Goal: Check status: Check status

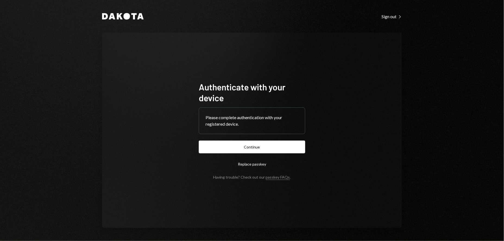
click at [250, 150] on button "Continue" at bounding box center [252, 147] width 106 height 13
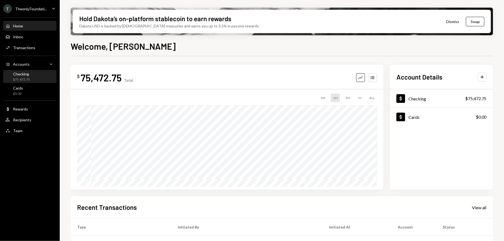
click at [33, 77] on div "Checking $75,472.75" at bounding box center [29, 77] width 49 height 10
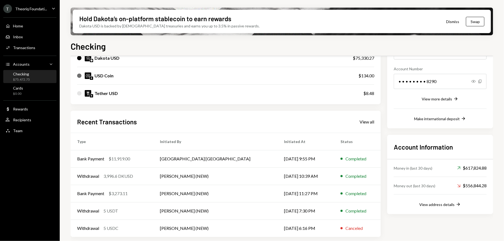
scroll to position [76, 0]
click at [372, 120] on div "View all" at bounding box center [367, 121] width 15 height 5
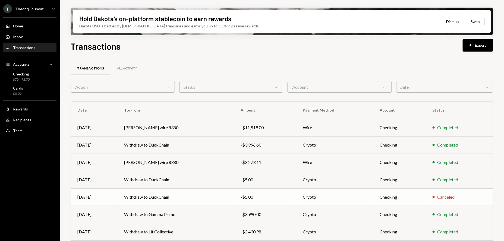
scroll to position [68, 0]
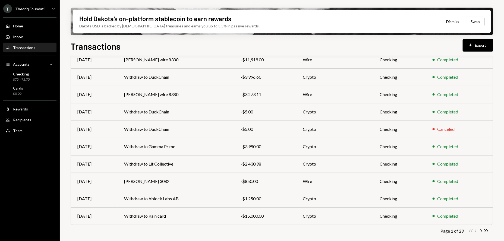
click at [482, 232] on icon "Chevron Right" at bounding box center [480, 230] width 5 height 5
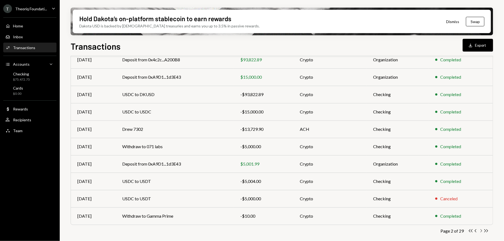
click at [480, 231] on icon "Chevron Right" at bounding box center [480, 230] width 5 height 5
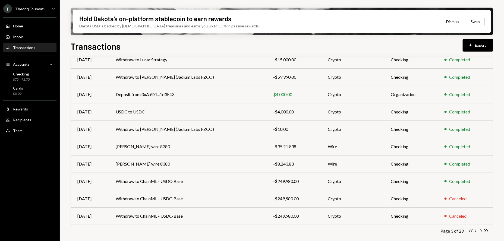
click at [481, 229] on icon "Chevron Right" at bounding box center [480, 230] width 5 height 5
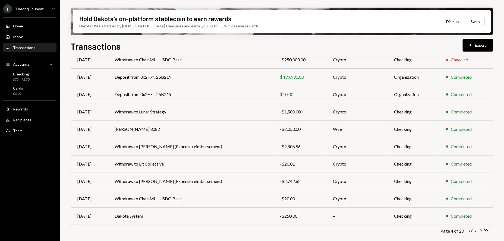
click at [483, 231] on icon "Chevron Right" at bounding box center [480, 230] width 5 height 5
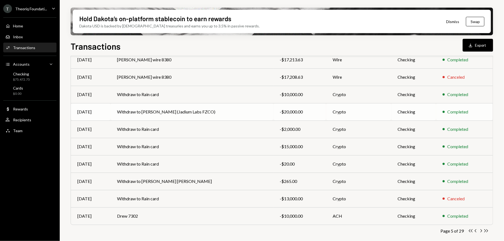
click at [245, 112] on td "Withdraw to [PERSON_NAME] (Jadium Labs FZCO)" at bounding box center [192, 111] width 163 height 17
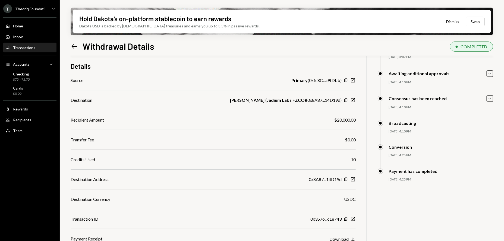
scroll to position [43, 0]
click at [76, 48] on icon "Left Arrow" at bounding box center [75, 47] width 8 height 8
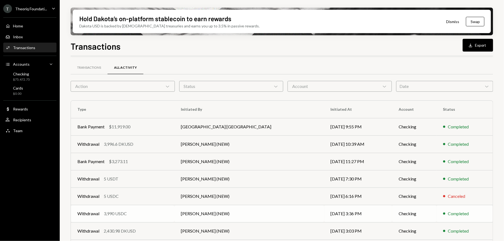
scroll to position [68, 0]
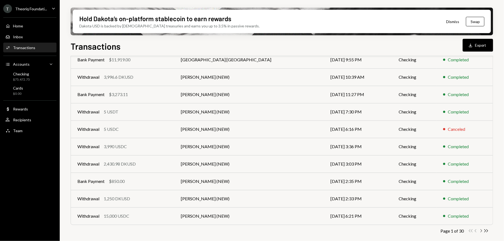
click at [482, 231] on icon "Chevron Right" at bounding box center [480, 230] width 5 height 5
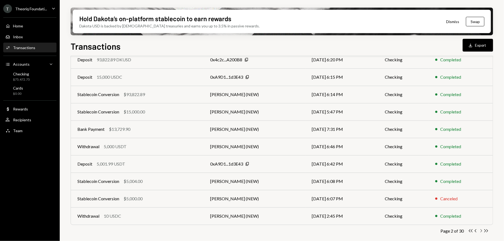
click at [481, 229] on icon "button" at bounding box center [482, 230] width 2 height 3
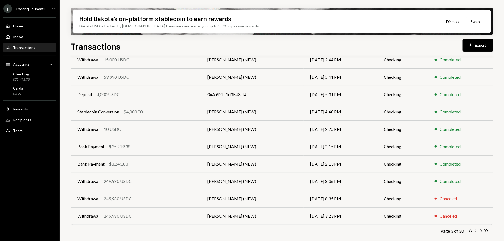
click at [482, 230] on icon "Chevron Right" at bounding box center [480, 230] width 5 height 5
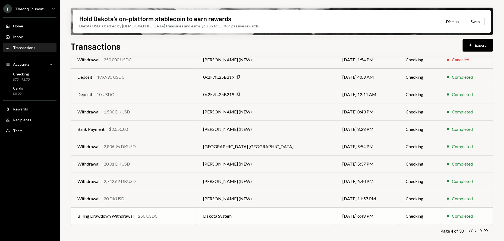
click at [105, 215] on div "Billing Drawdown Withdrawal" at bounding box center [105, 216] width 56 height 7
